Goal: Task Accomplishment & Management: Use online tool/utility

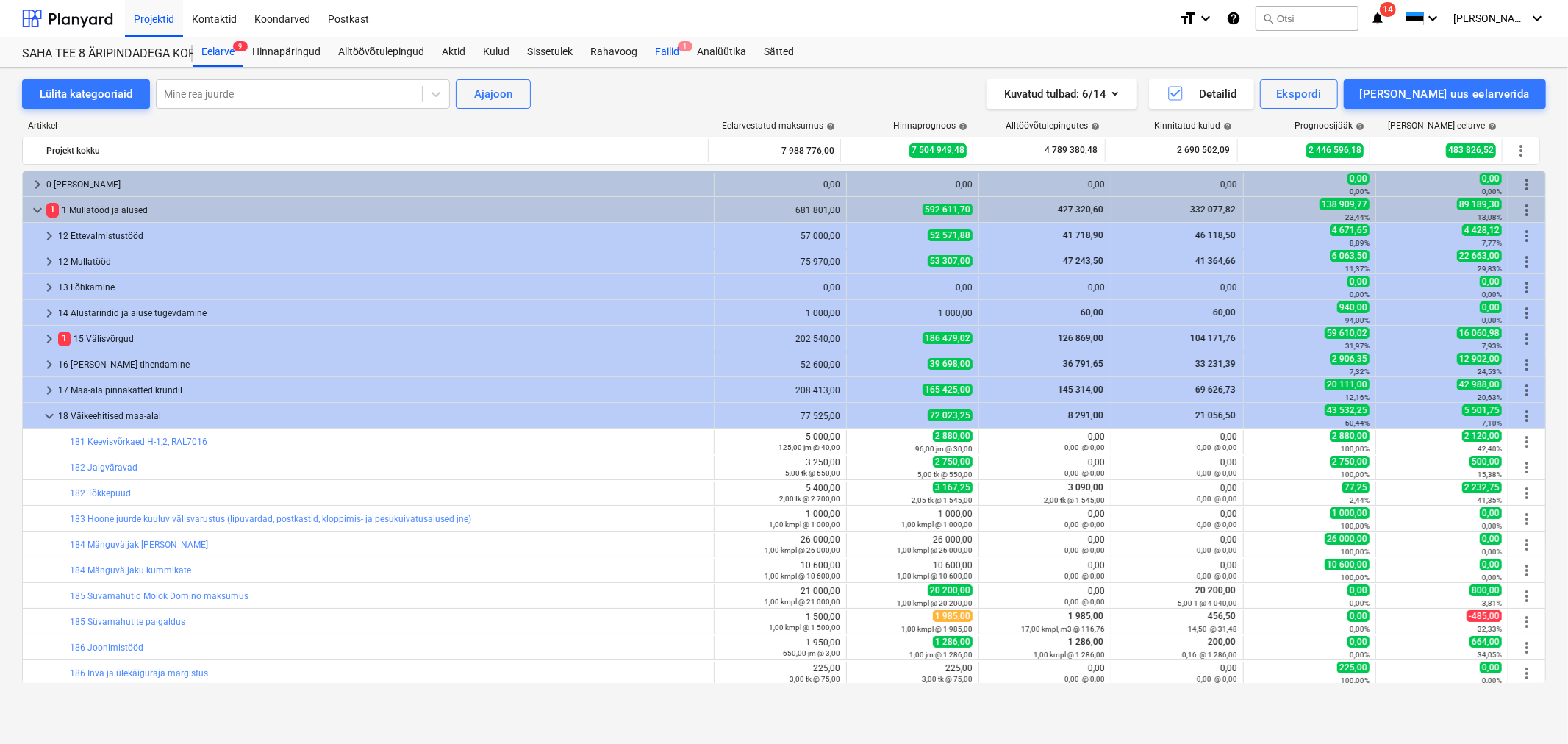
click at [664, 49] on div "Failid 1" at bounding box center [667, 52] width 42 height 29
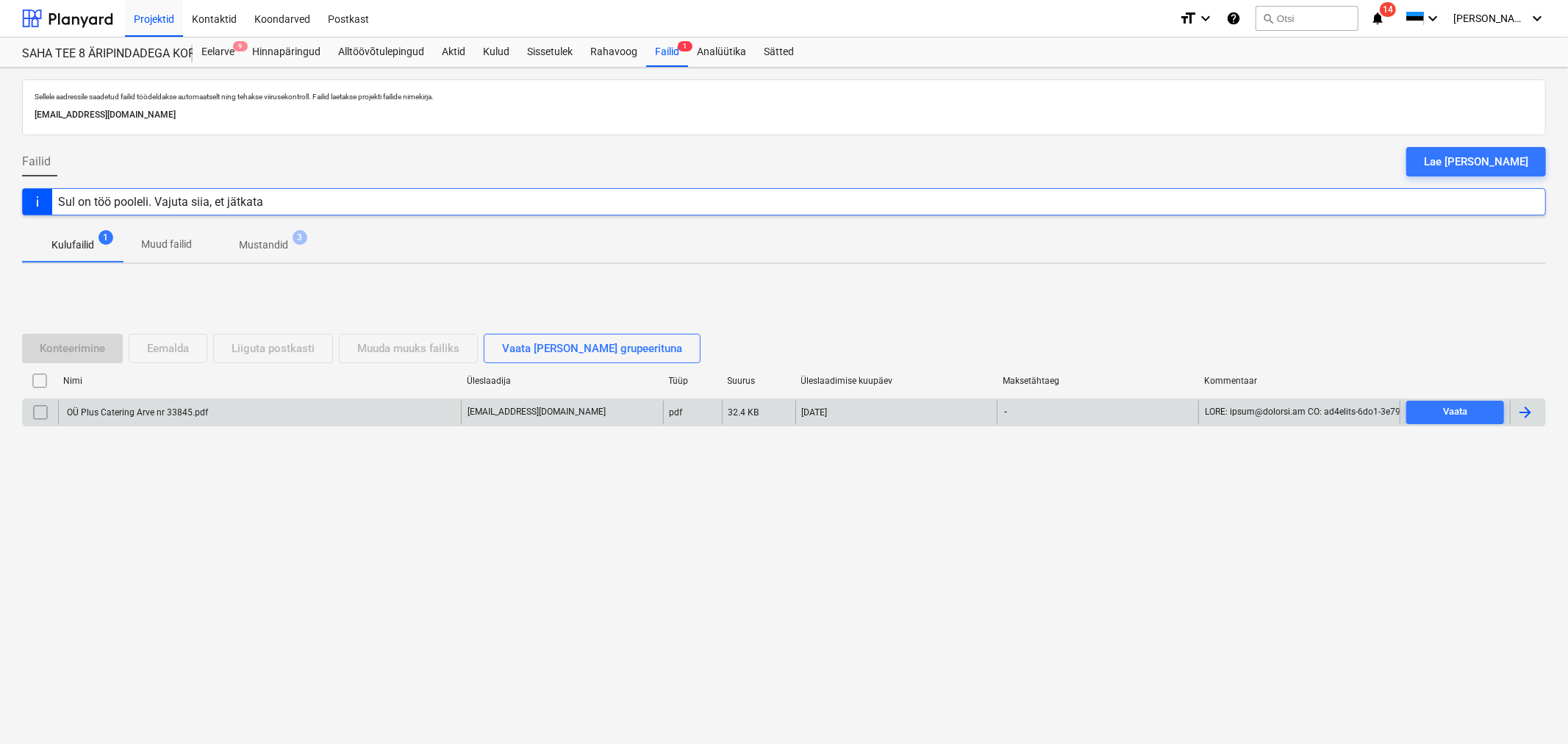
click at [156, 408] on div "OÜ Plus Catering Arve nr 33845.pdf" at bounding box center [136, 412] width 144 height 10
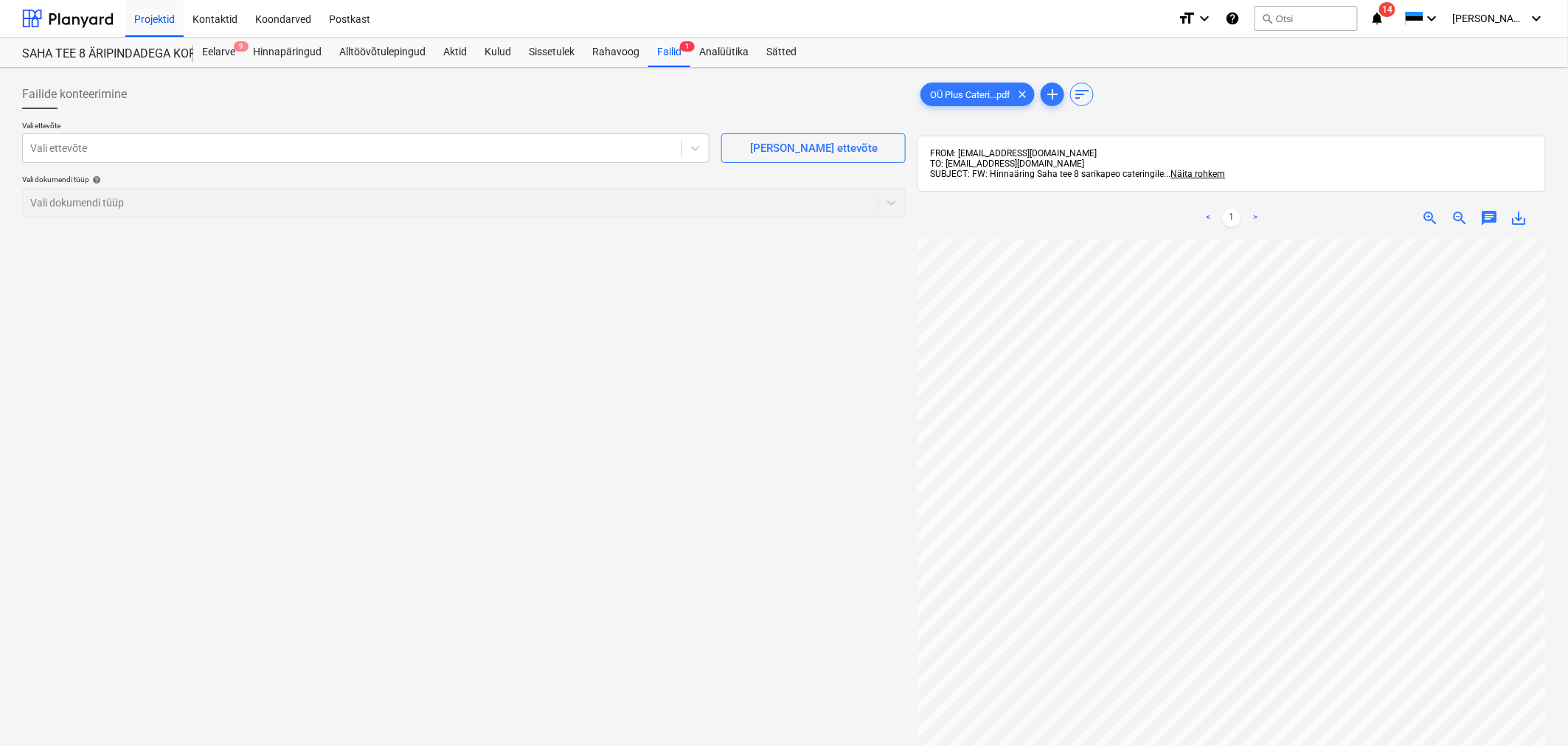
scroll to position [252, 146]
click at [489, 153] on div at bounding box center [352, 148] width 644 height 15
click at [436, 153] on div at bounding box center [352, 148] width 644 height 15
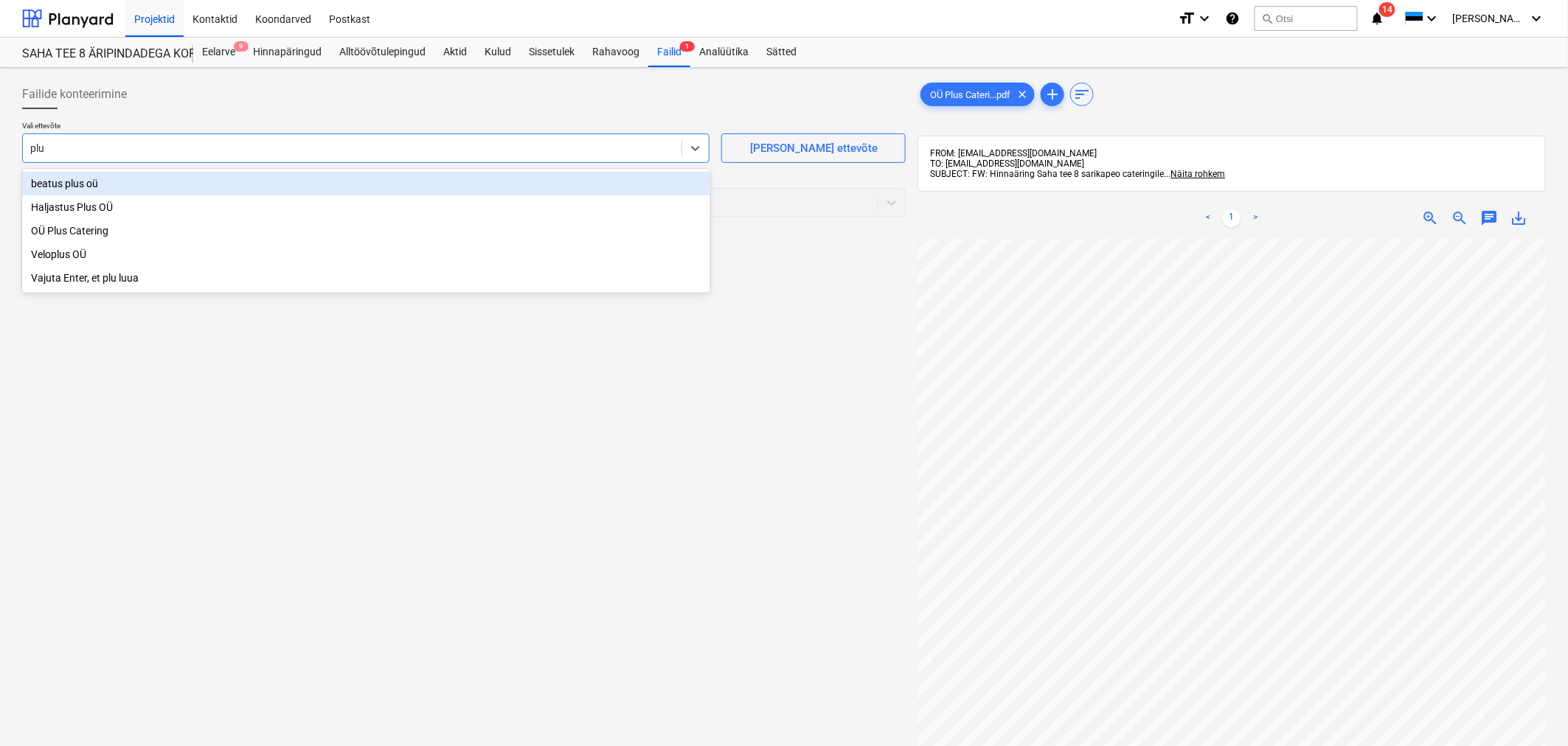
type input "plus"
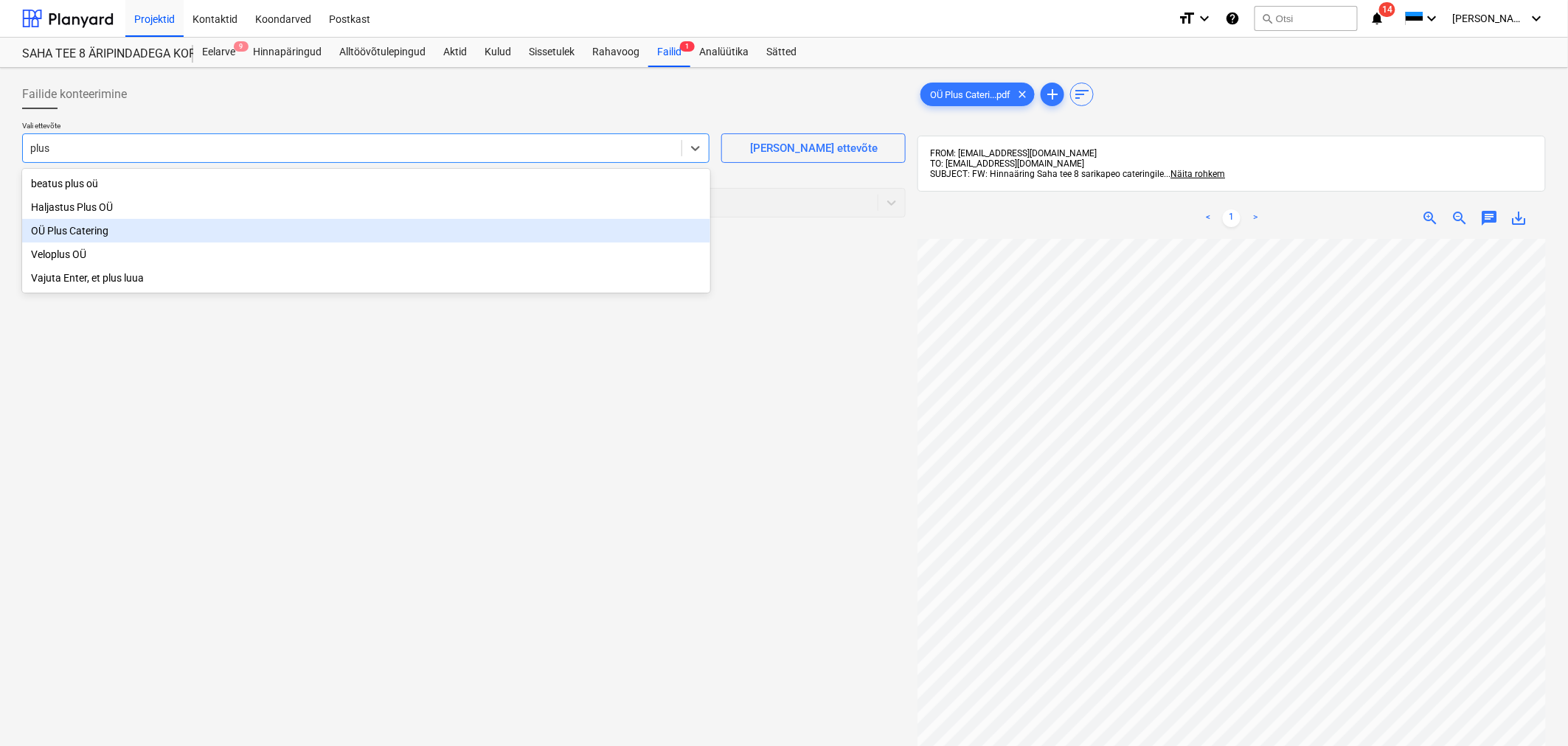
click at [69, 236] on div "OÜ Plus Catering" at bounding box center [366, 231] width 688 height 24
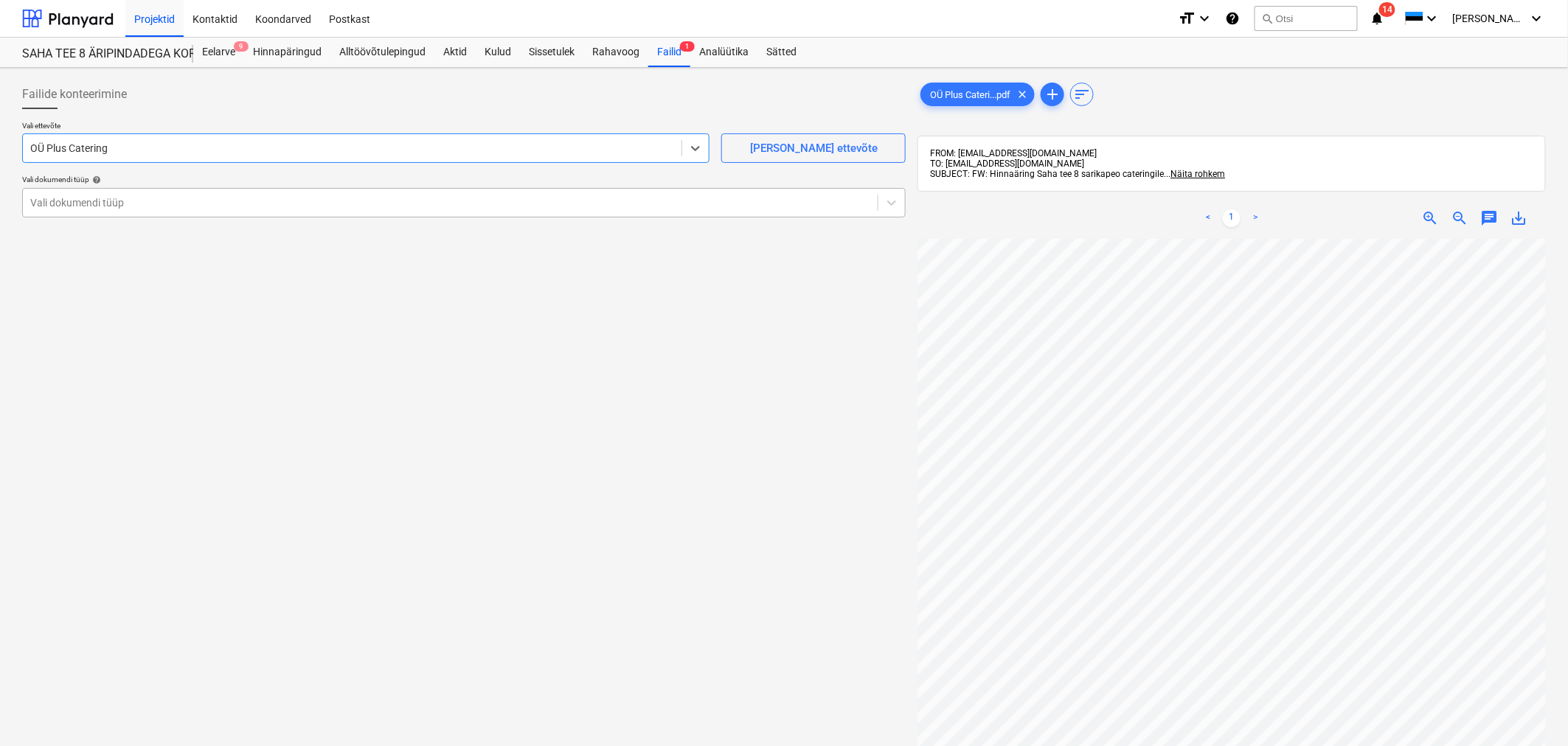
click at [76, 209] on div at bounding box center [450, 203] width 840 height 15
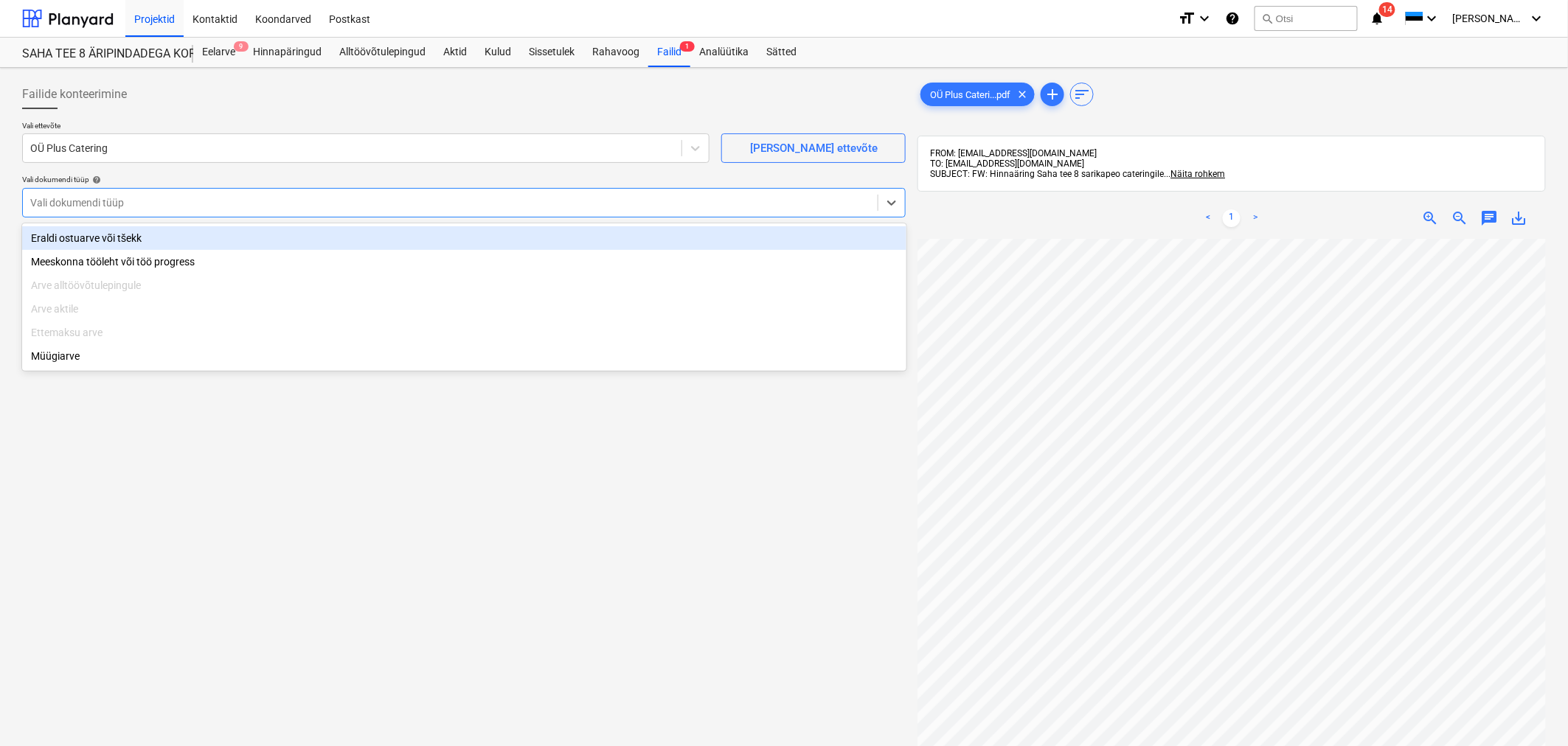
click at [76, 237] on div "Eraldi ostuarve või tšekk" at bounding box center [465, 239] width 885 height 24
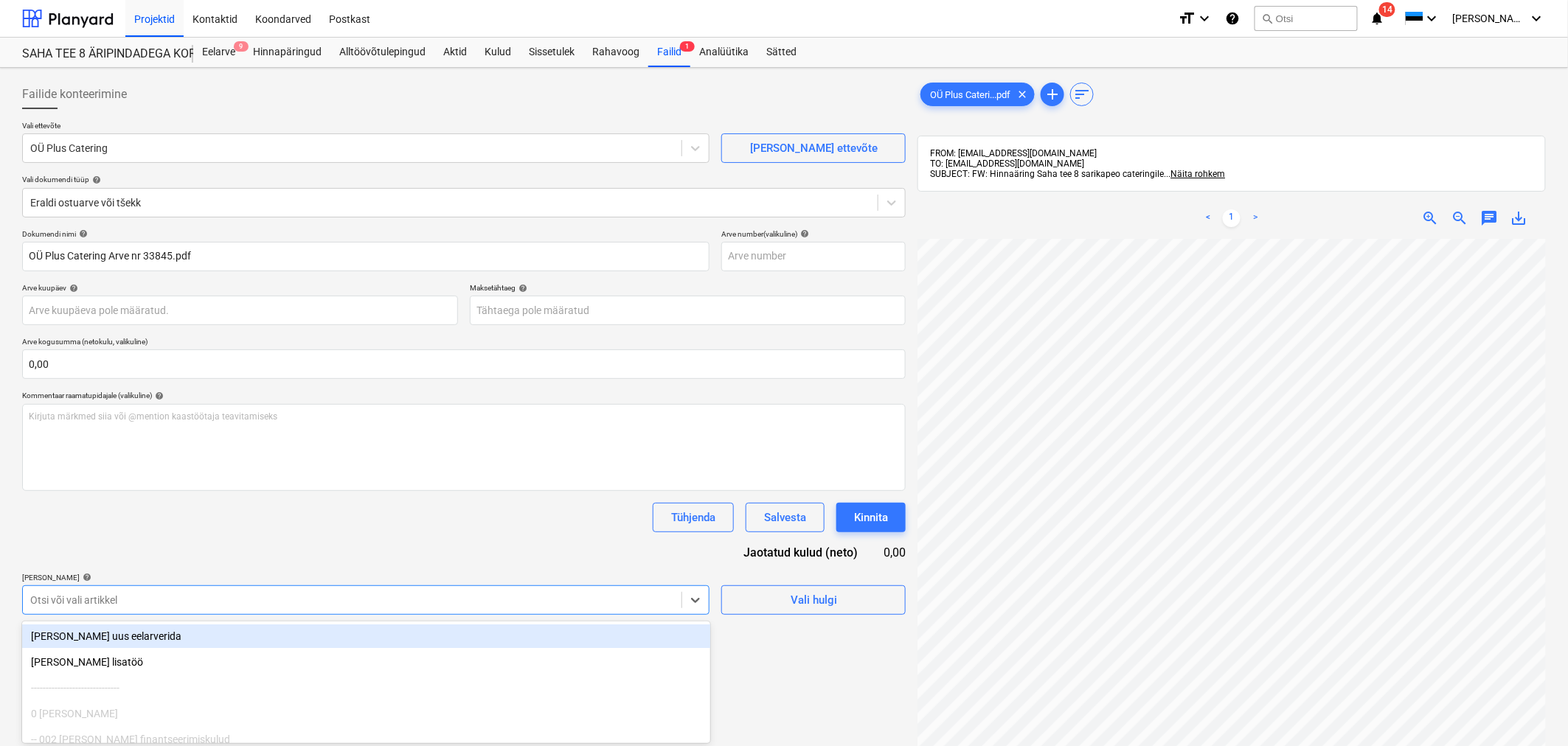
click at [167, 603] on body "Projektid Kontaktid Koondarved Postkast format_size keyboard_arrow_down help se…" at bounding box center [784, 373] width 1568 height 746
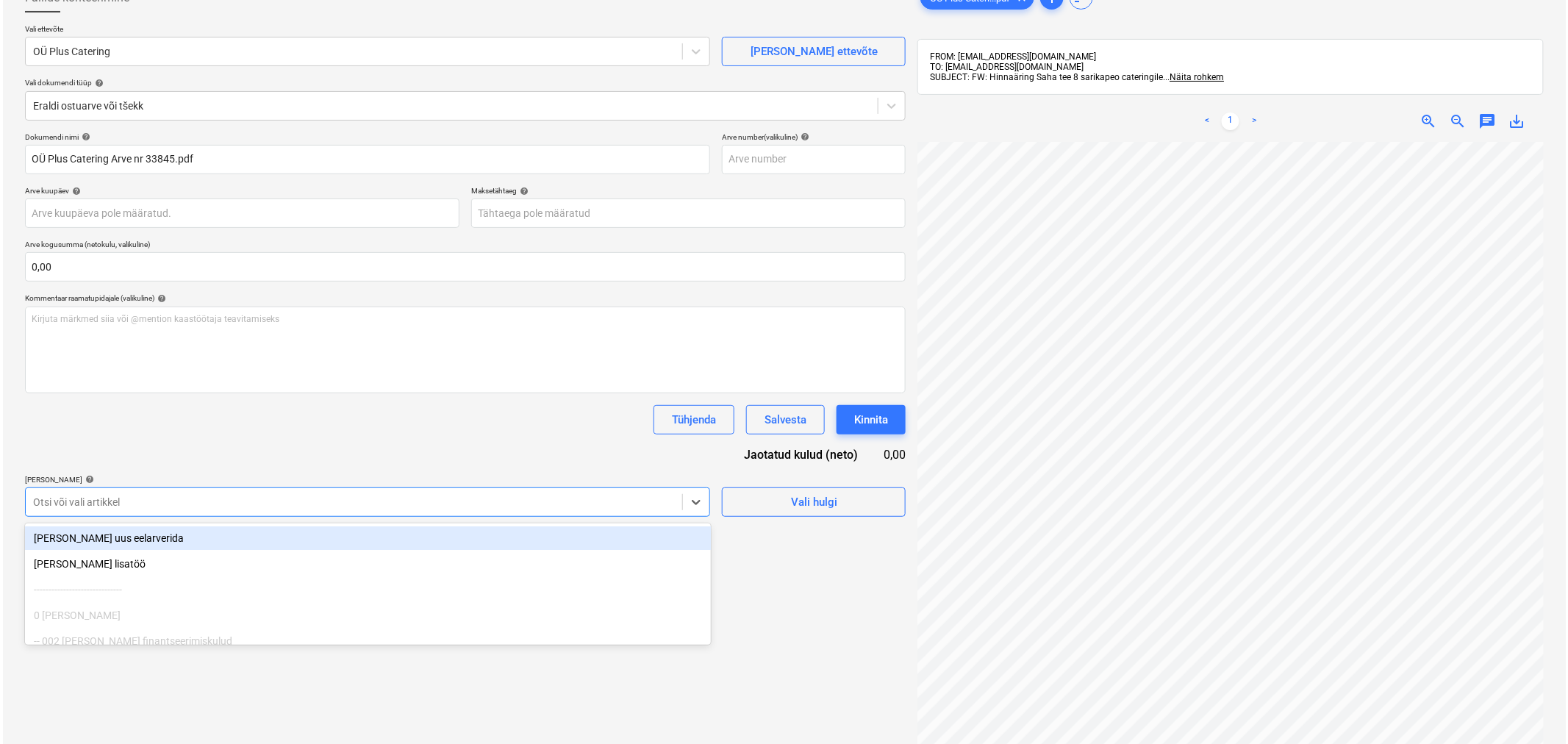
scroll to position [105, 0]
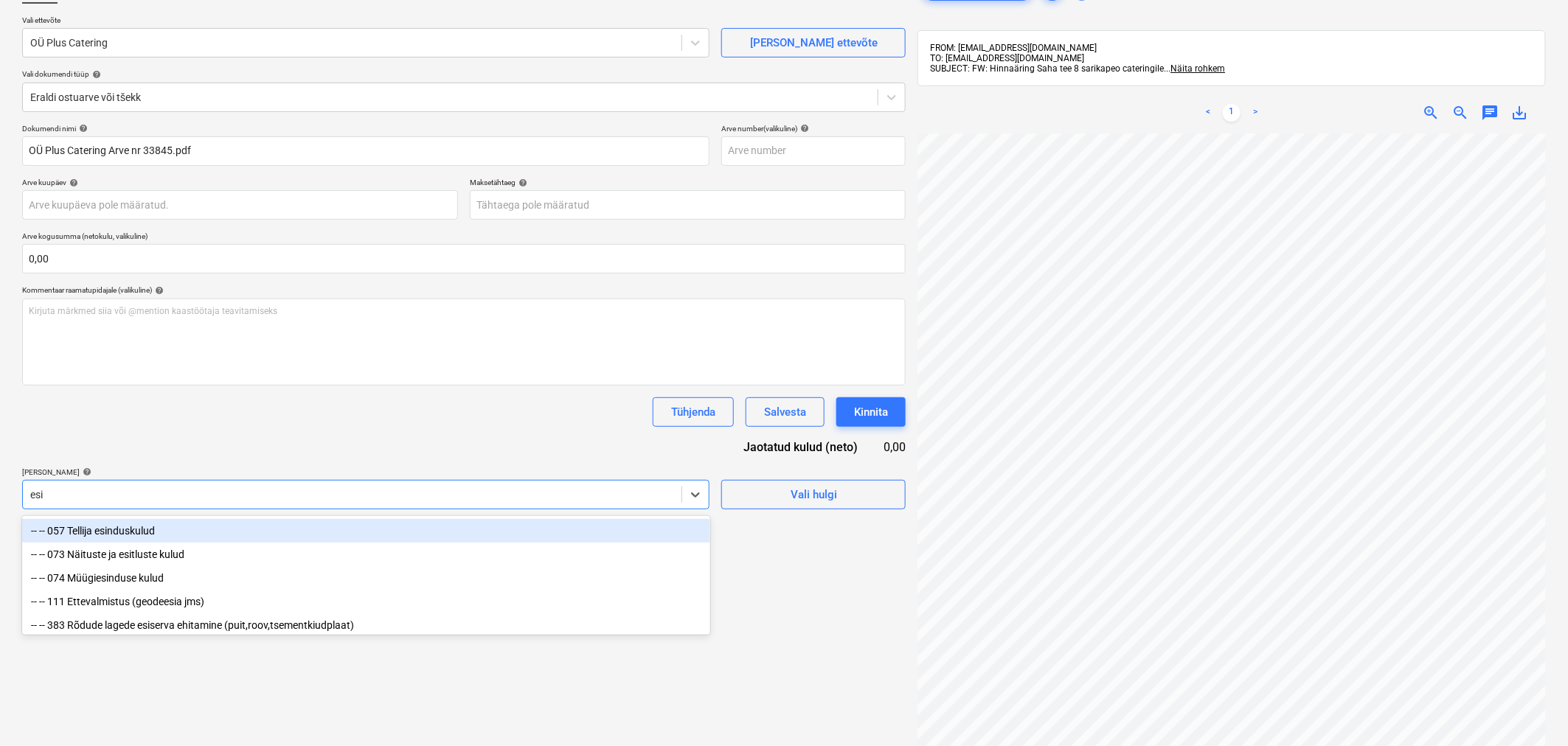
type input "esin"
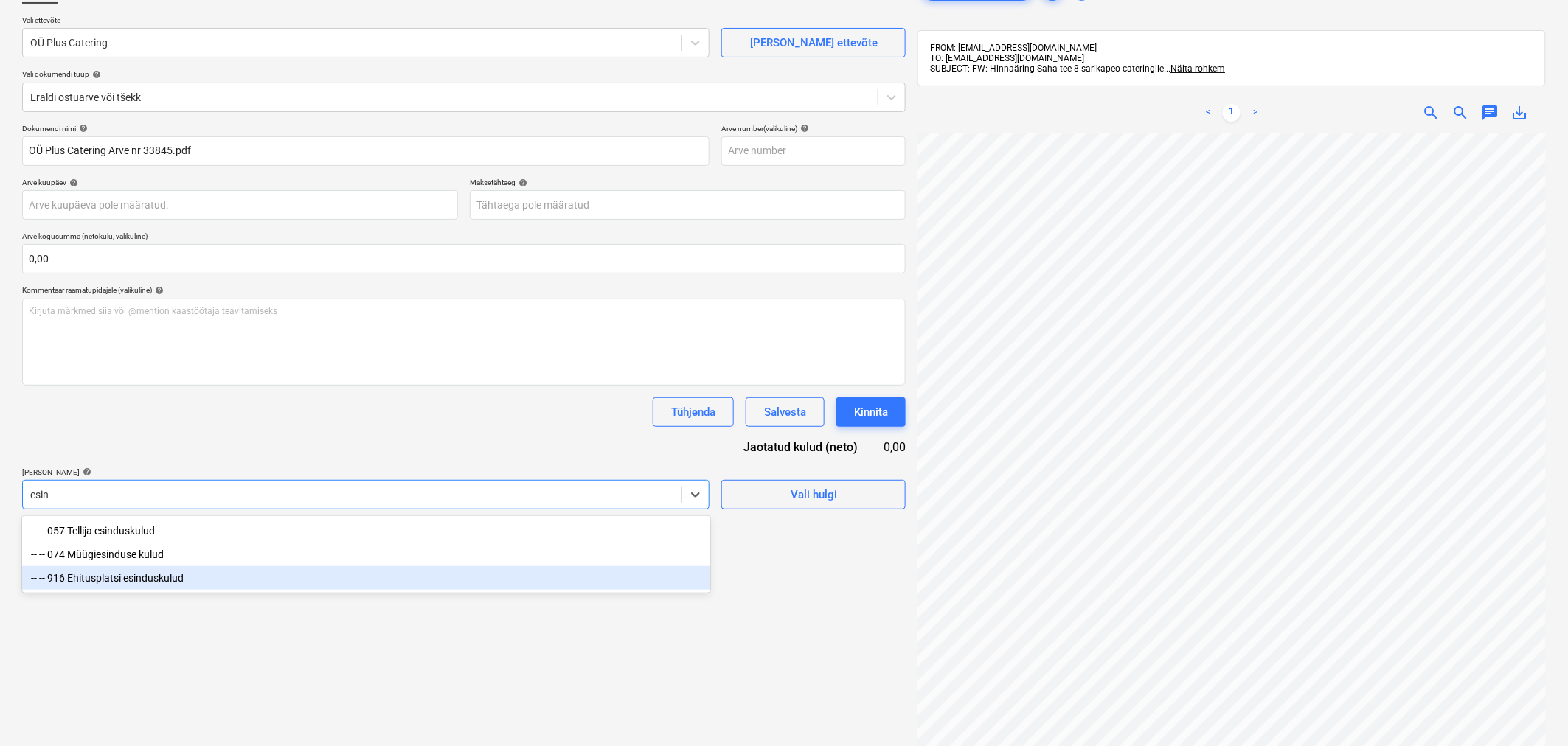
click at [147, 581] on div "-- -- 916 Ehitusplatsi esinduskulud" at bounding box center [366, 578] width 688 height 24
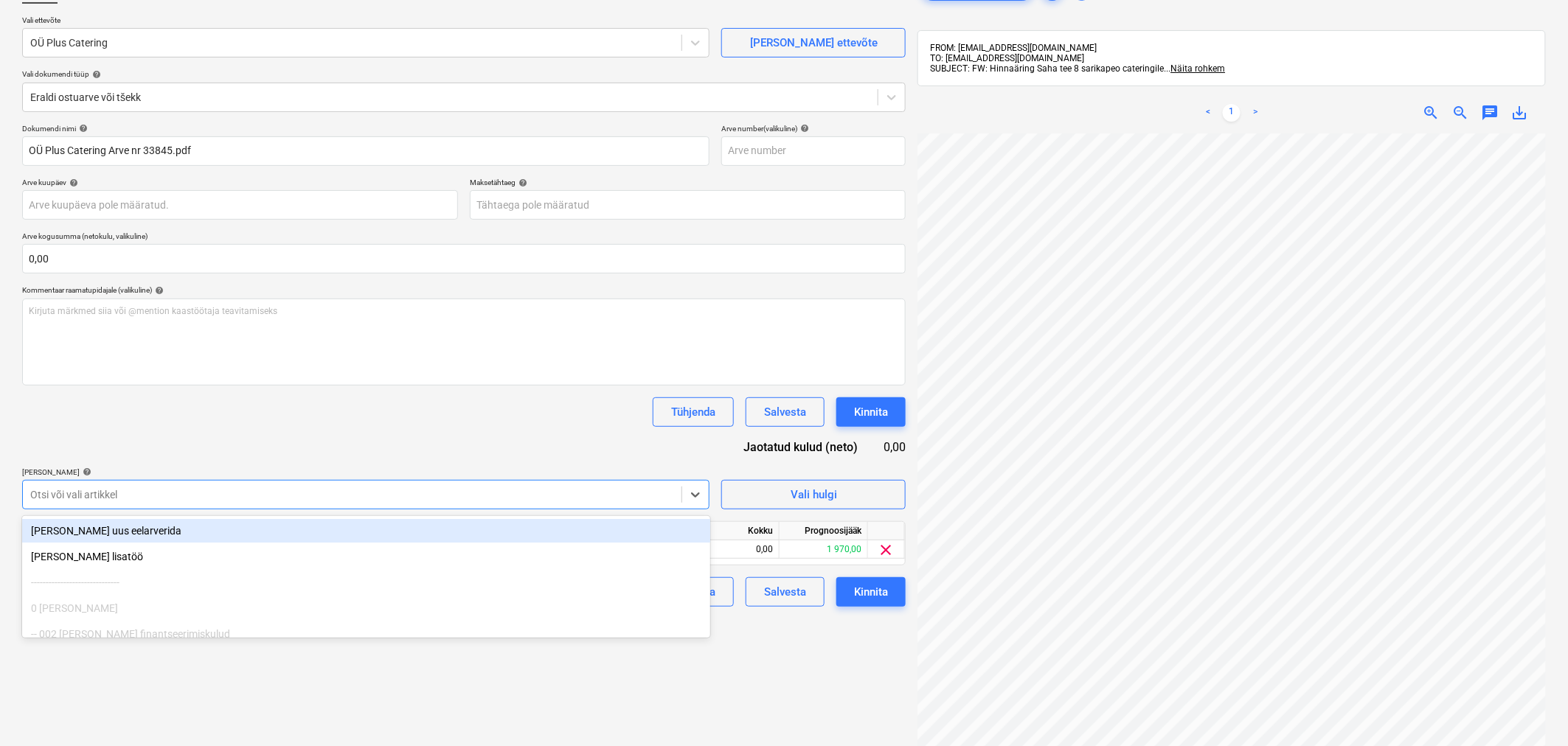
click at [208, 433] on div "Dokumendi nimi help OÜ Plus Catering Arve nr 33845.pdf Arve number (valikuline)…" at bounding box center [464, 365] width 884 height 483
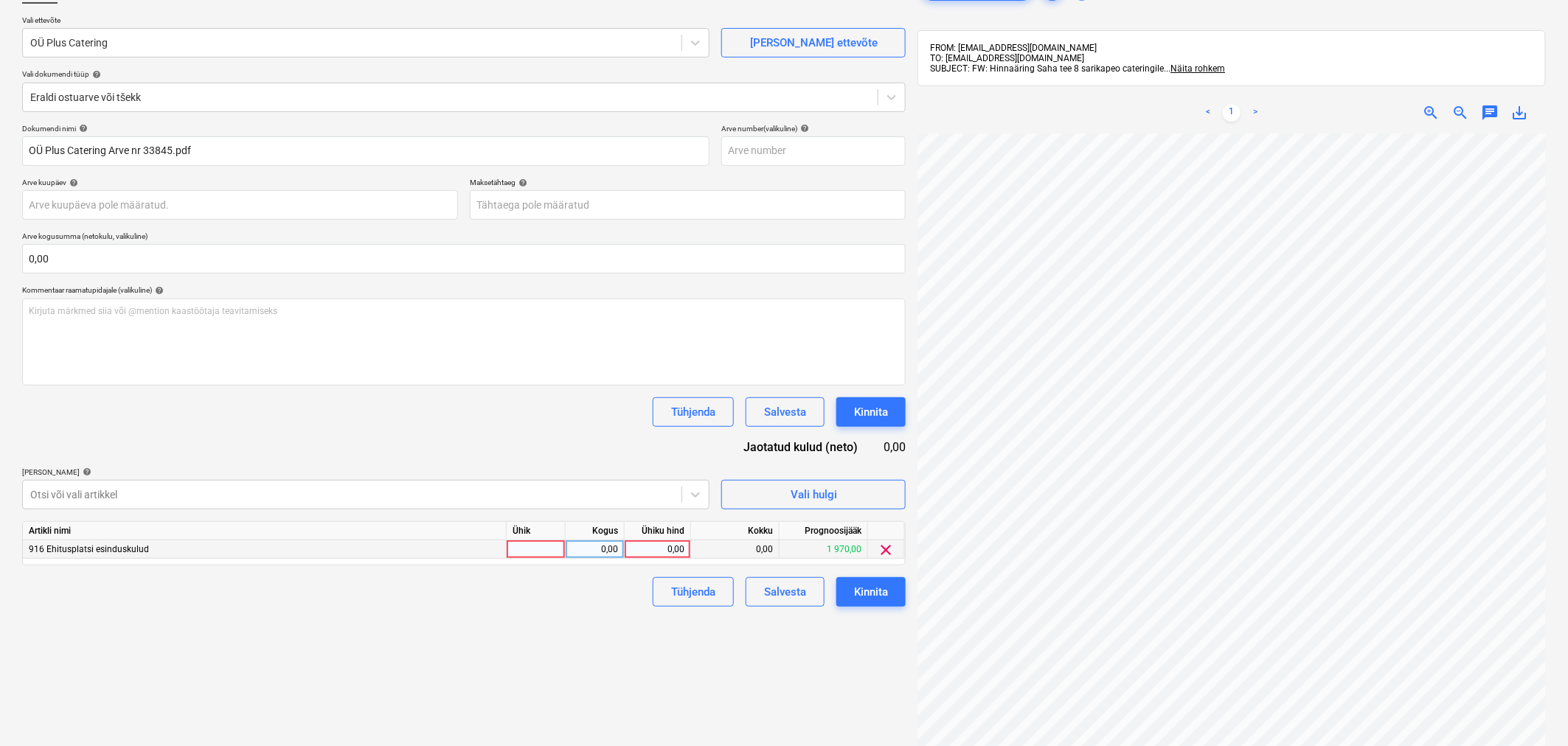
click at [644, 554] on div "0,00" at bounding box center [658, 550] width 54 height 18
type input "1590"
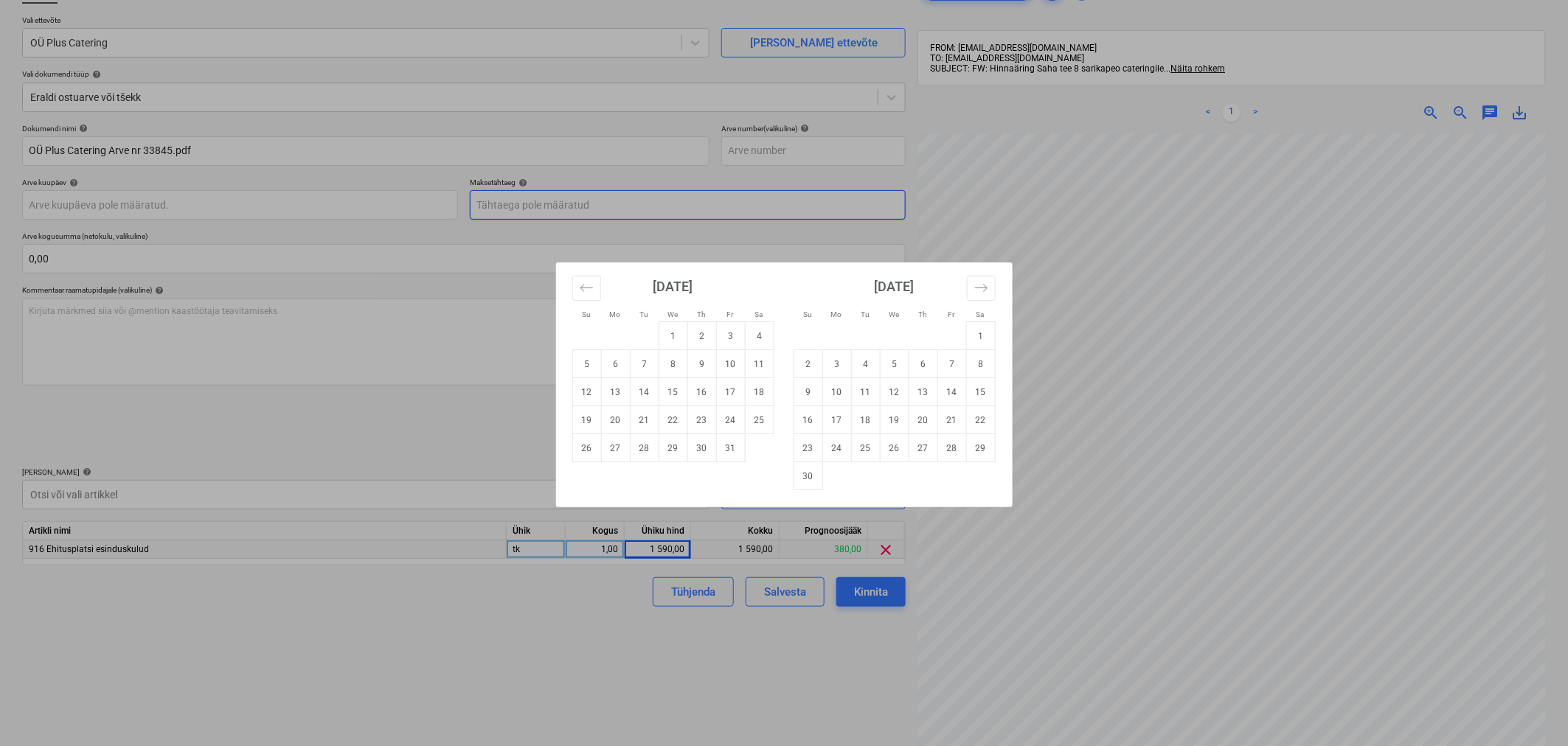
click at [527, 202] on body "Projektid Kontaktid Koondarved Postkast format_size keyboard_arrow_down help se…" at bounding box center [784, 267] width 1568 height 746
click at [735, 366] on td "10" at bounding box center [730, 363] width 29 height 28
type input "[DATE]"
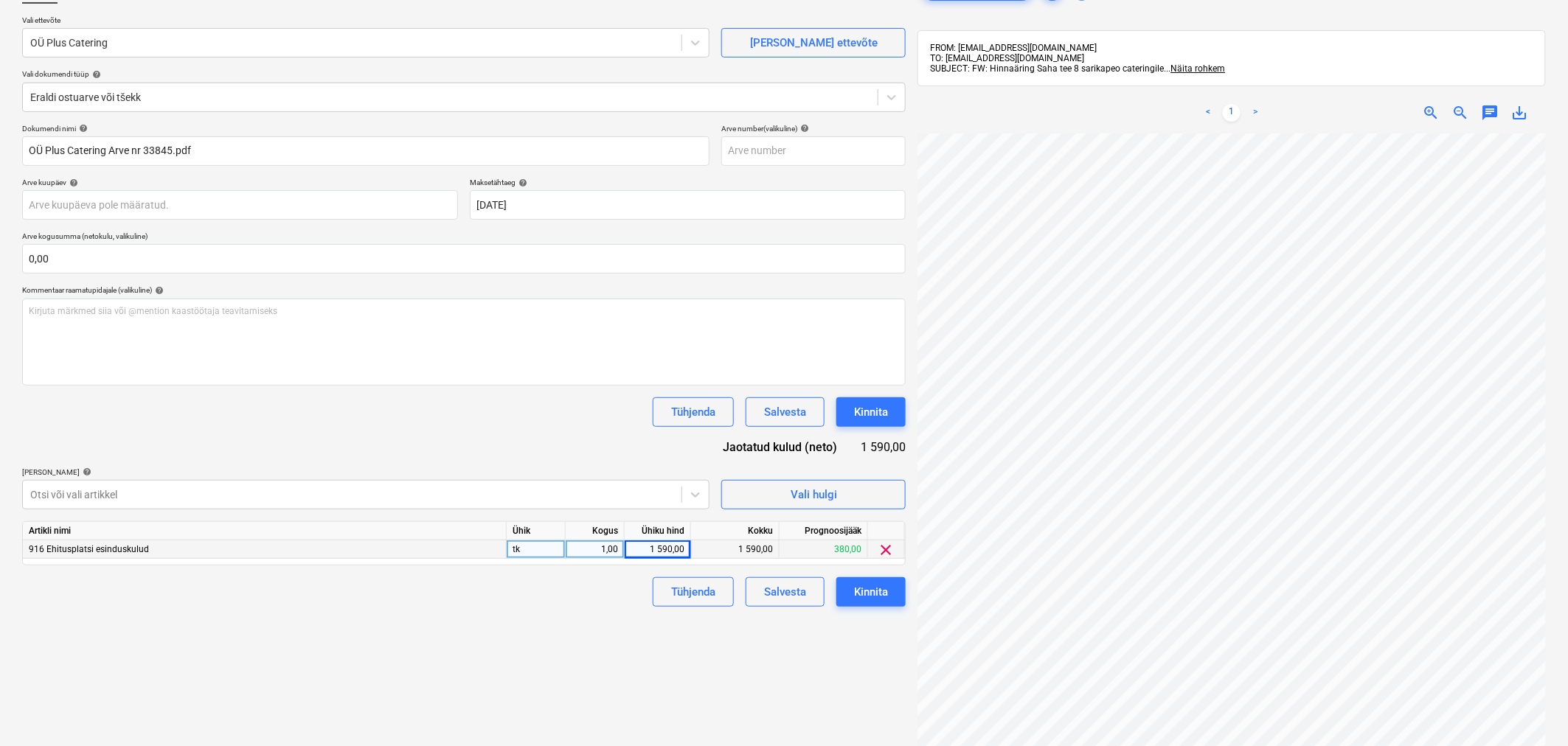
click at [527, 640] on div "Failide konteerimine Vali ettevõte OÜ Plus Catering [PERSON_NAME] uus ettevõte …" at bounding box center [463, 406] width 895 height 877
click at [884, 591] on div "Kinnita" at bounding box center [871, 592] width 34 height 19
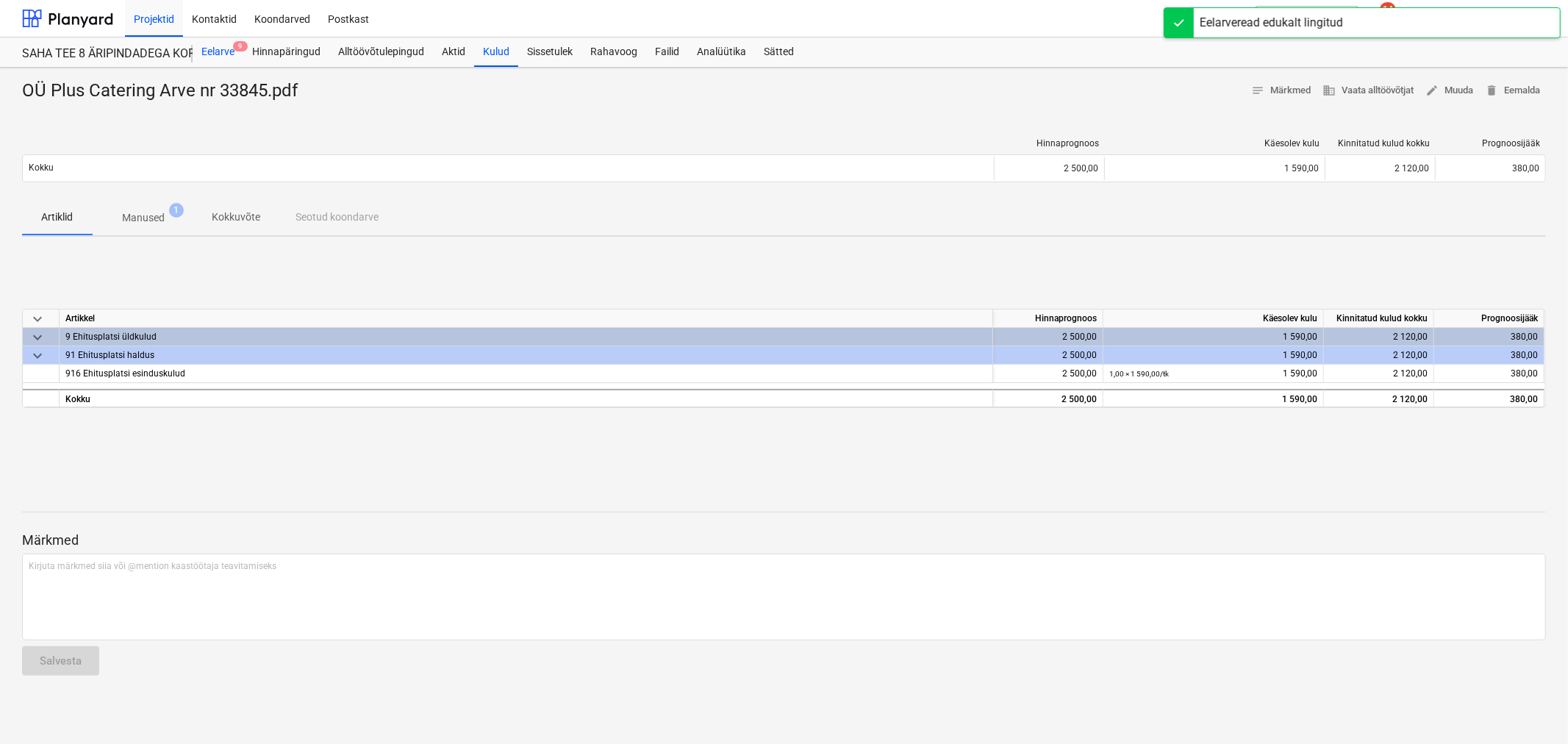
click at [220, 44] on div "Eelarve 9" at bounding box center [218, 52] width 51 height 29
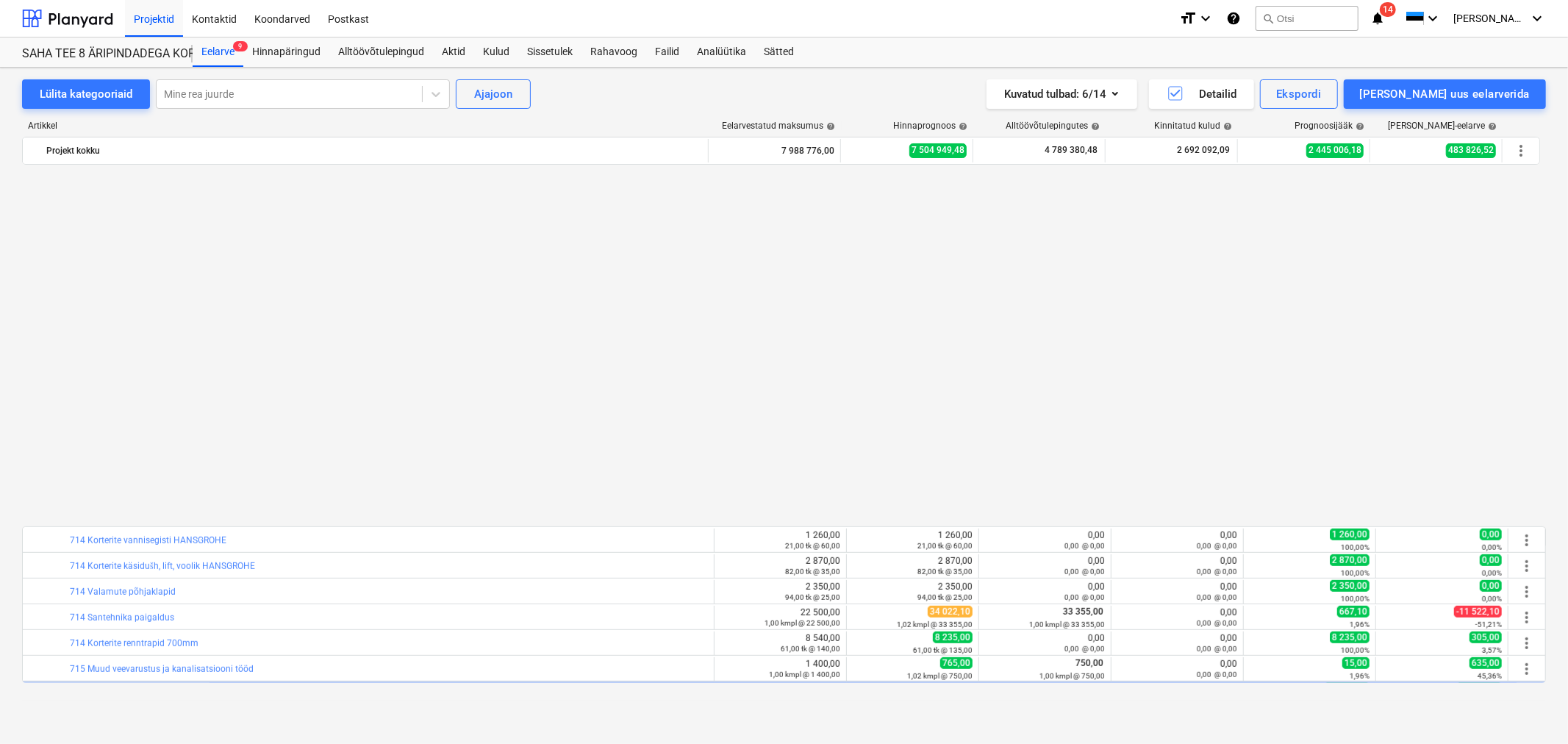
scroll to position [5819, 0]
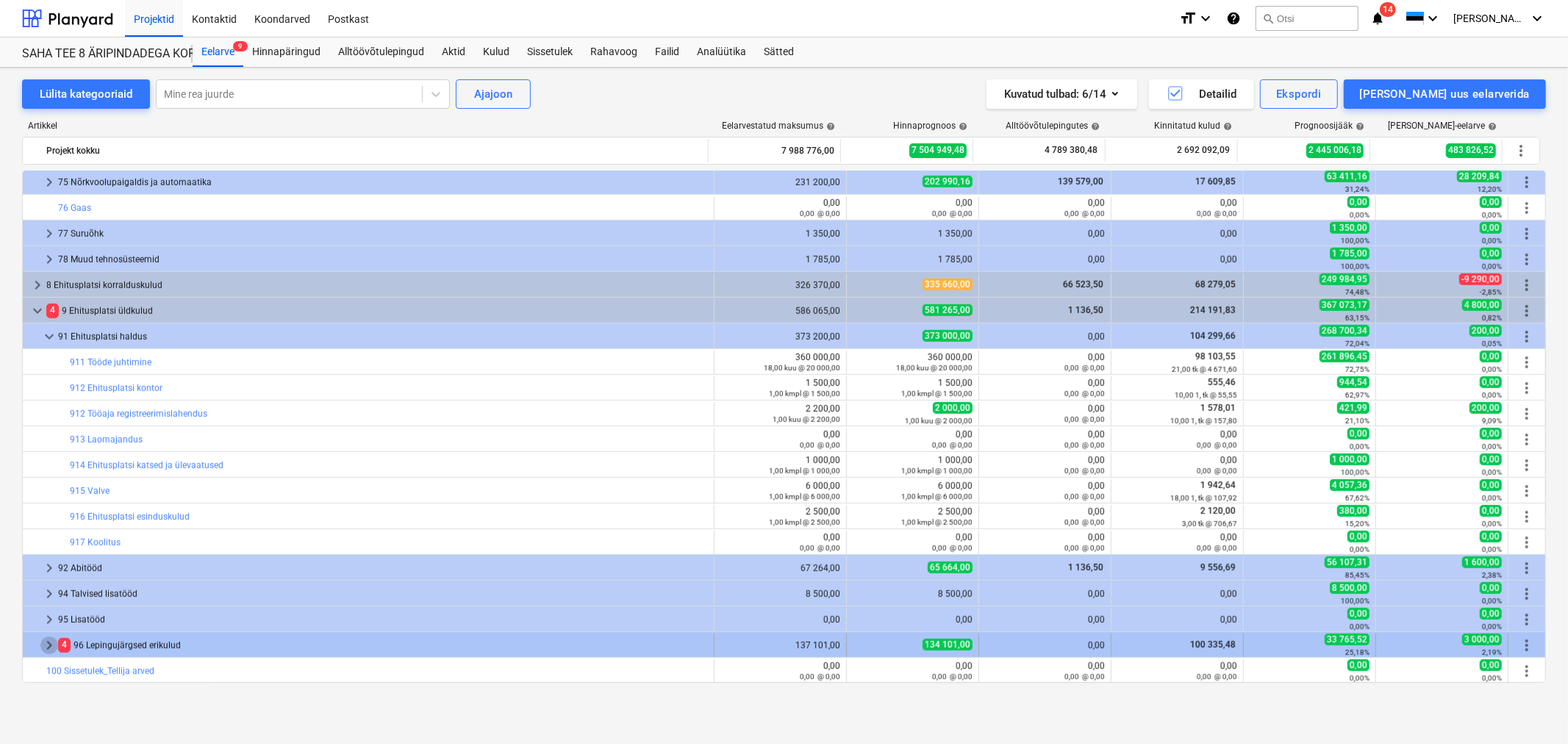
click at [47, 649] on span "keyboard_arrow_right" at bounding box center [49, 646] width 17 height 17
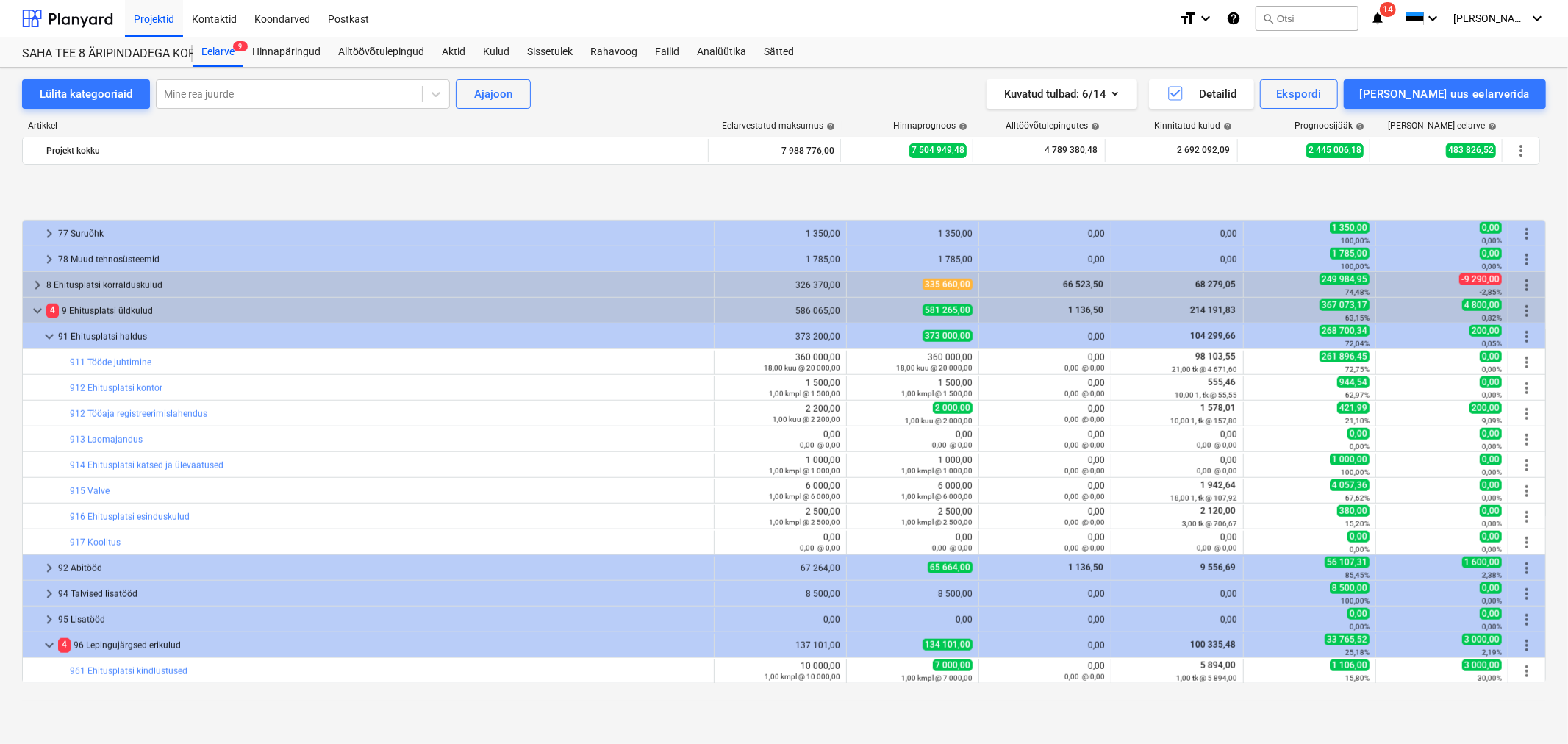
scroll to position [5922, 0]
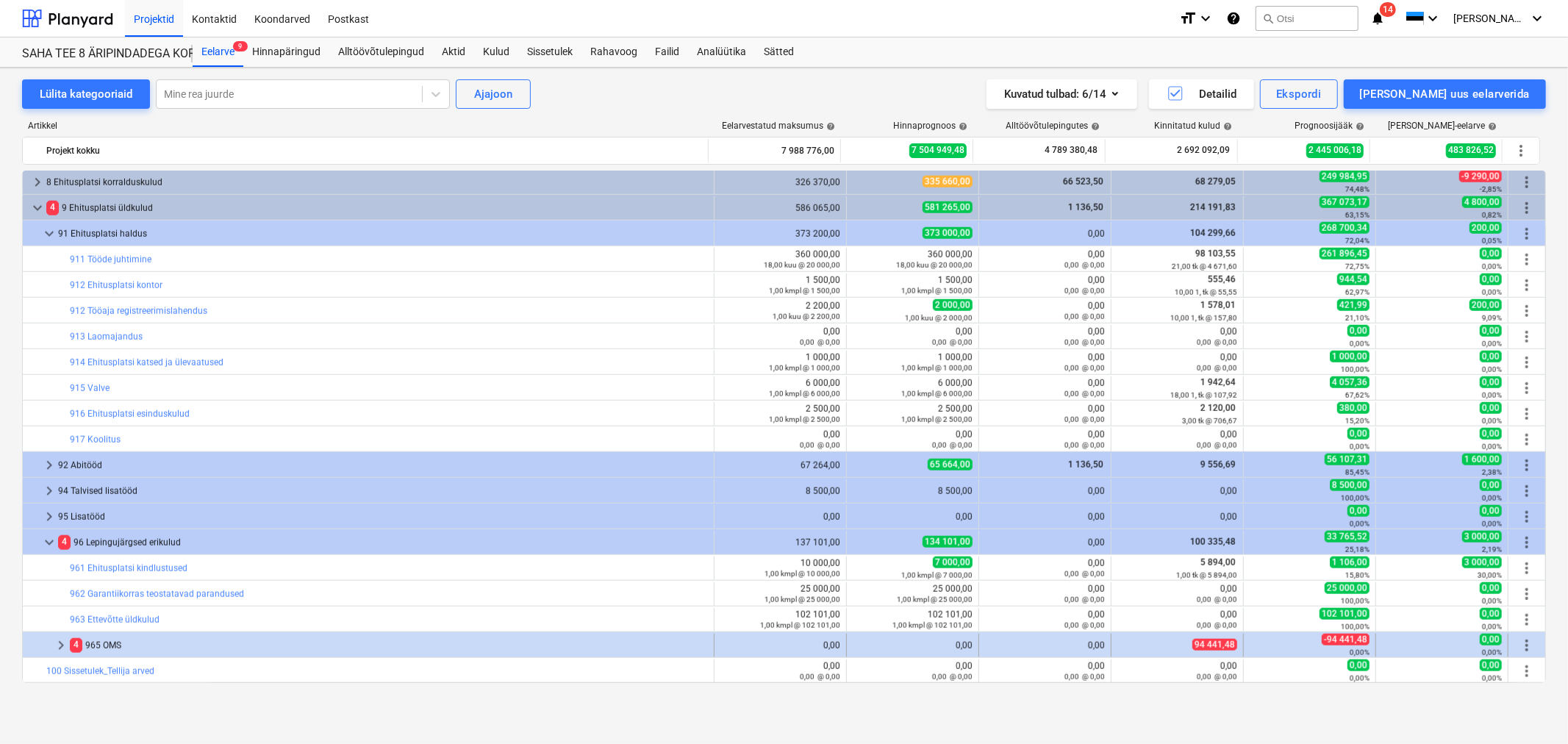
click at [62, 642] on span "keyboard_arrow_right" at bounding box center [61, 646] width 17 height 17
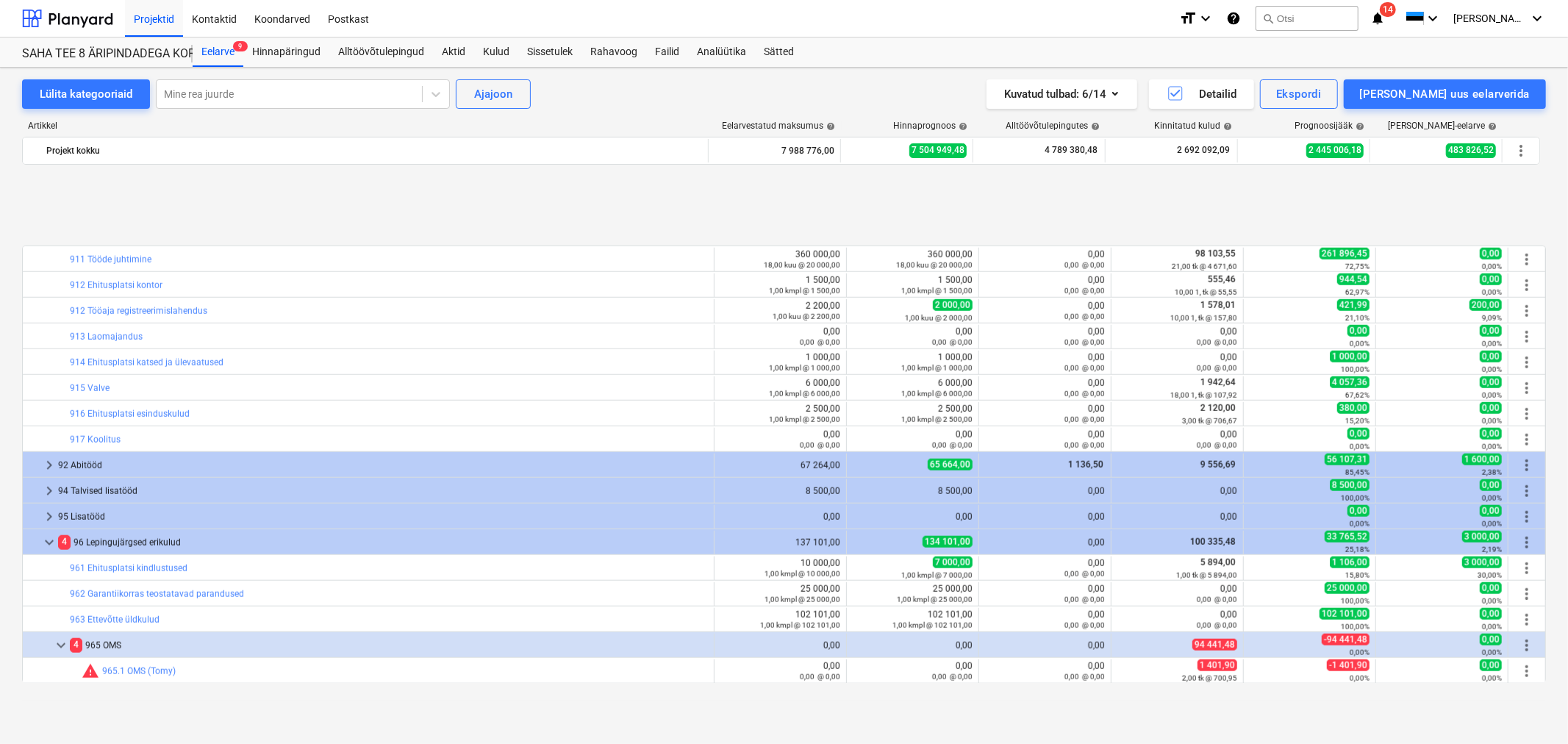
scroll to position [6025, 0]
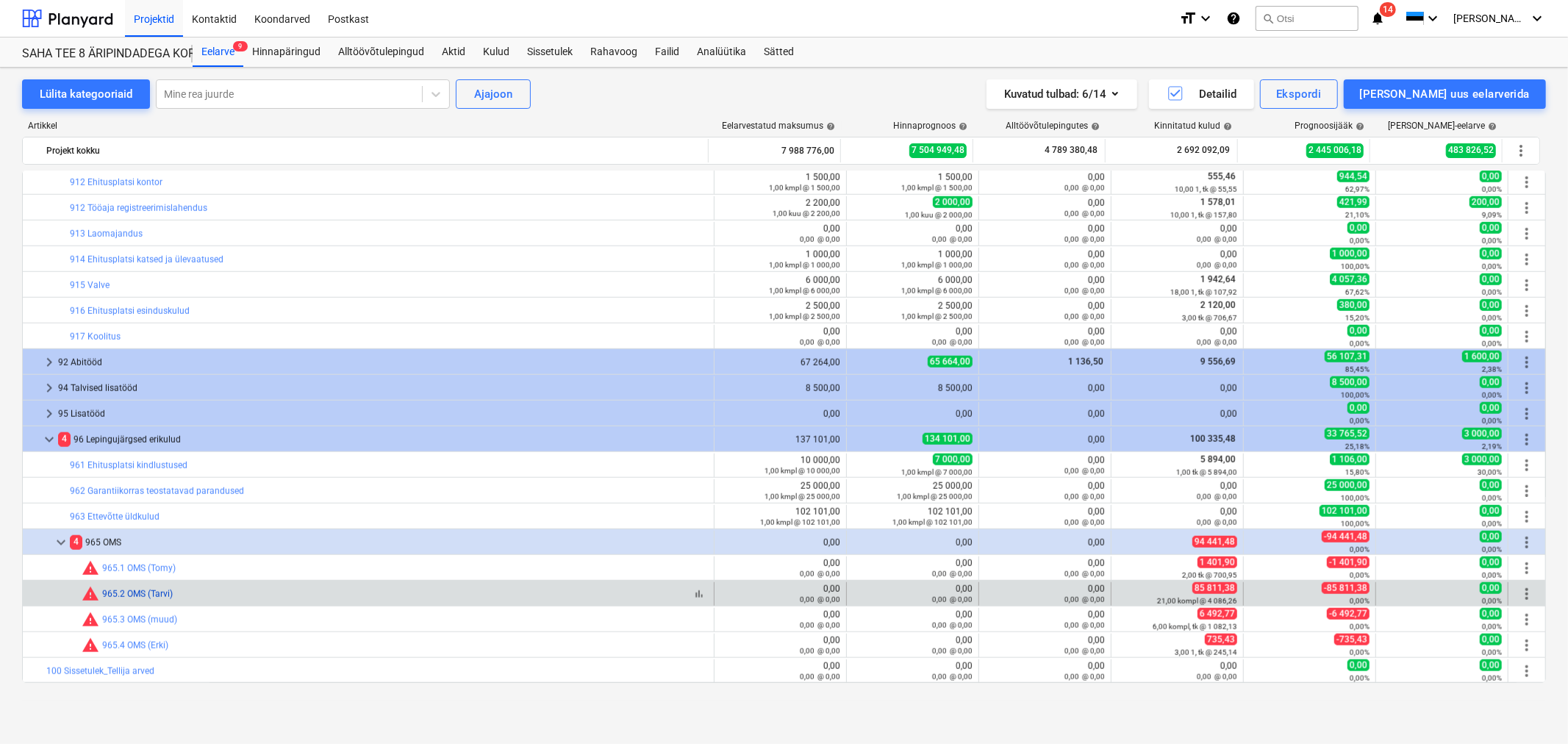
click at [121, 592] on link "965.2 OMS (Tarvi)" at bounding box center [137, 594] width 71 height 10
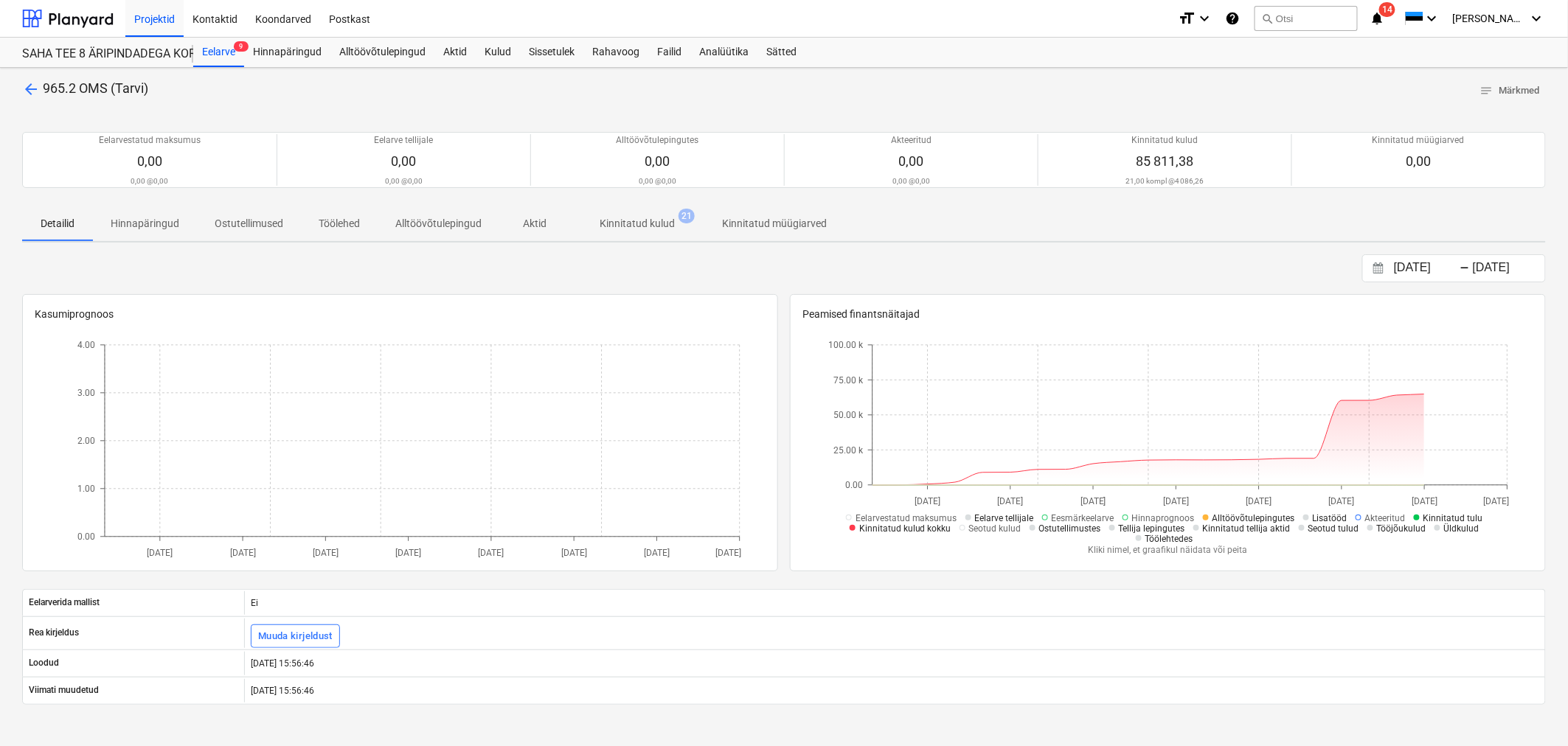
click at [658, 220] on p "Kinnitatud kulud" at bounding box center [637, 223] width 76 height 15
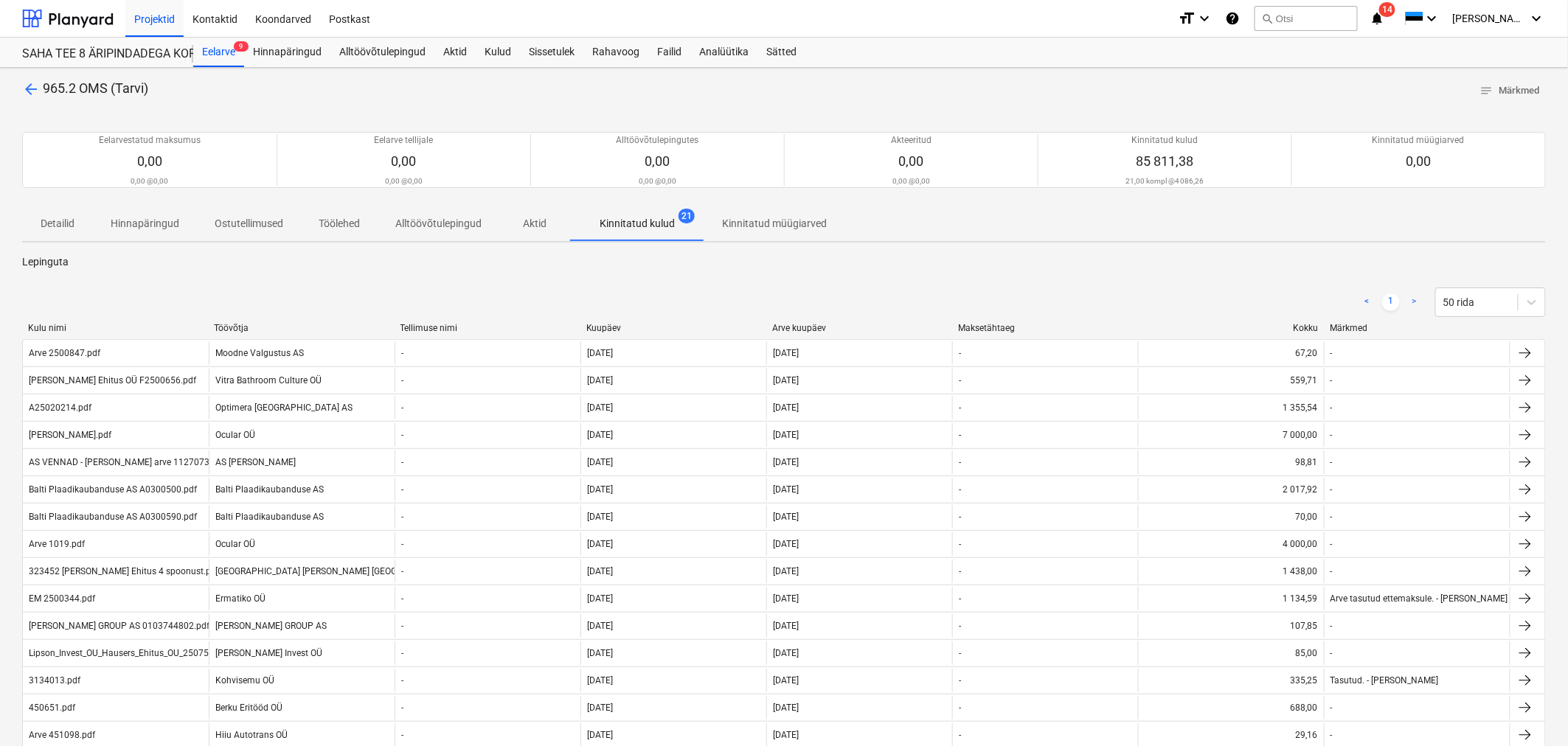
click at [623, 320] on div "< 1 > 50 rida" at bounding box center [784, 302] width 1523 height 41
click at [606, 326] on div "Kuupäev" at bounding box center [673, 328] width 174 height 10
click at [605, 326] on div "Kuupäev" at bounding box center [673, 328] width 174 height 10
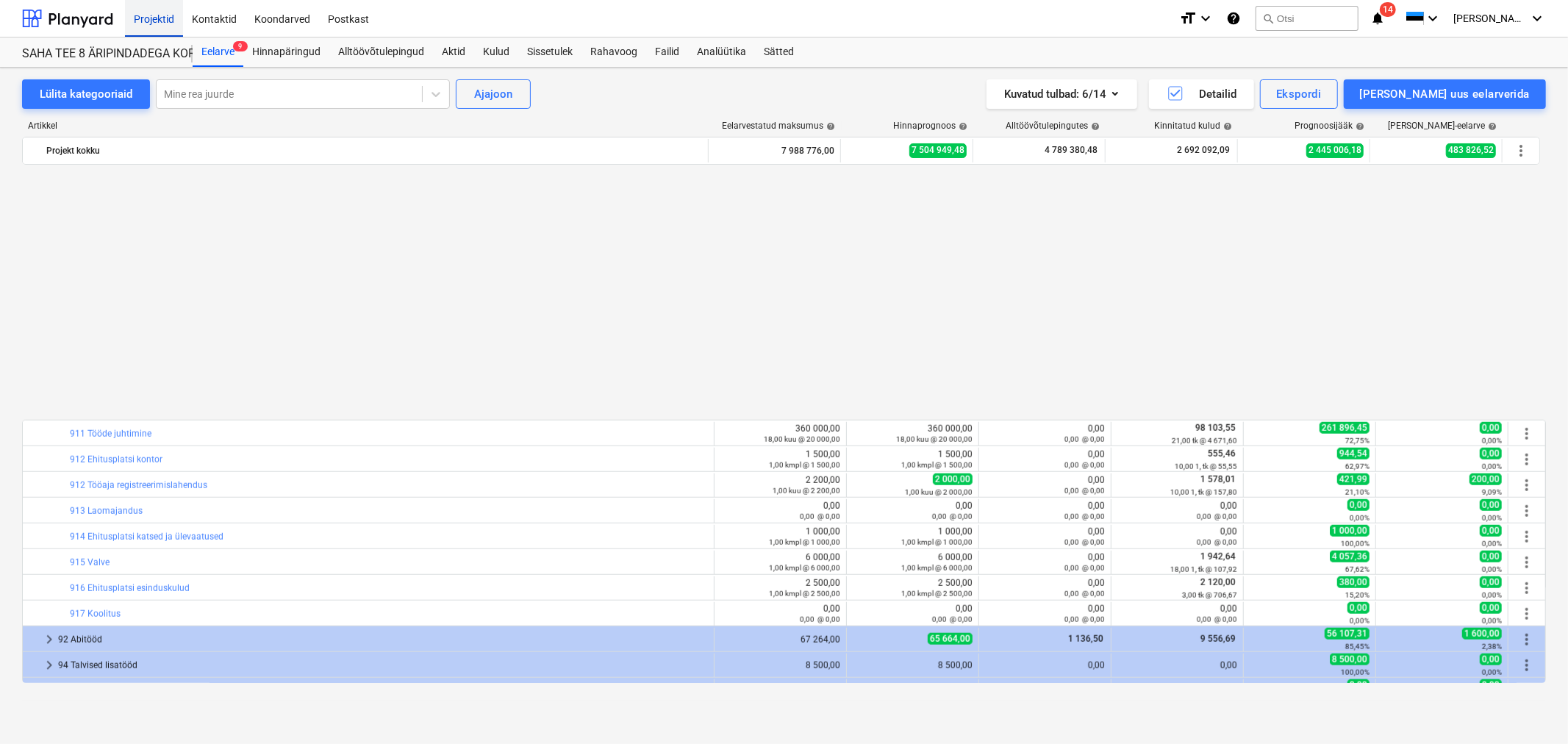
scroll to position [6025, 0]
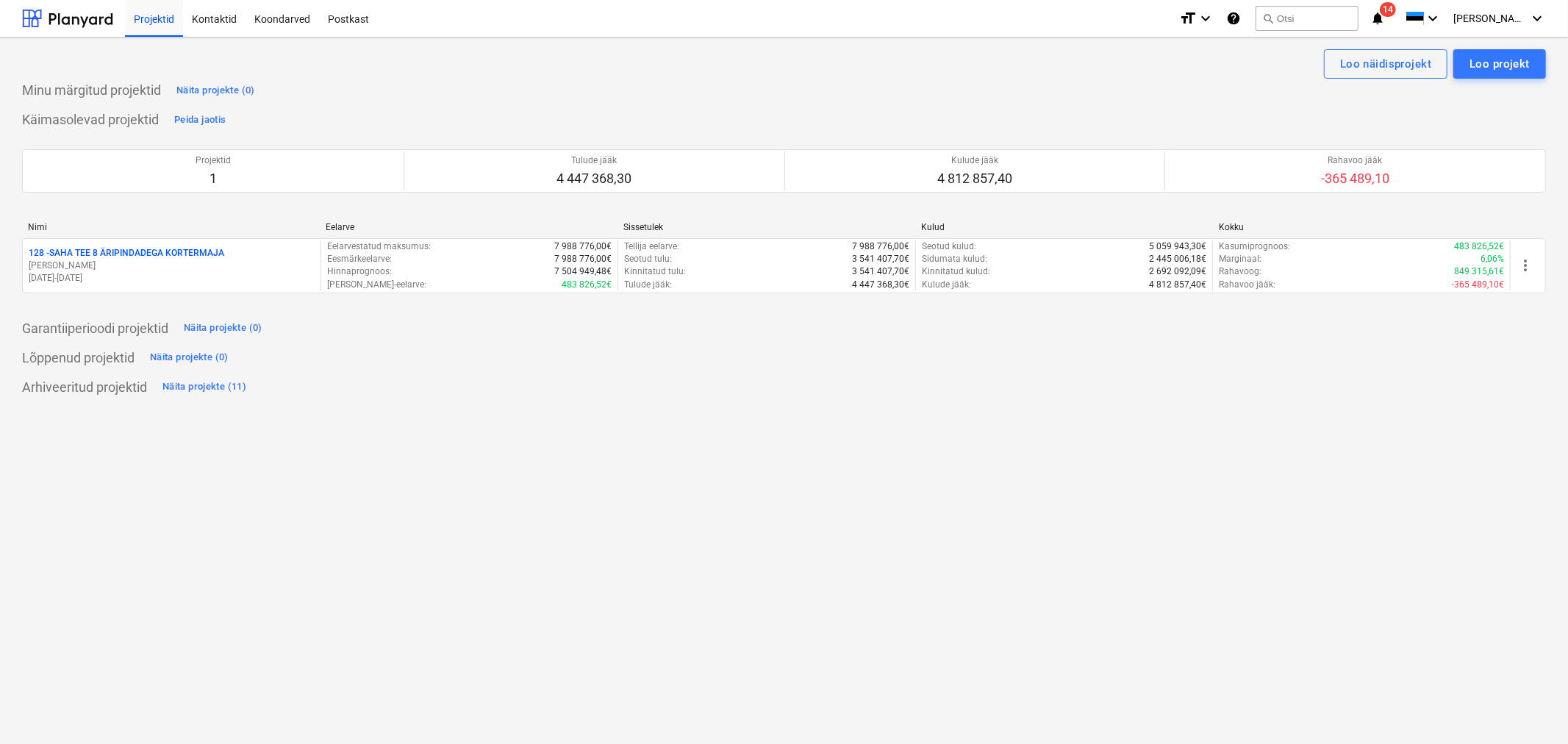
click at [622, 494] on div "Loo näidisprojekt Loo projekt Minu märgitud projektid Näita projekte (0) Käimas…" at bounding box center [784, 390] width 1568 height 707
